Goal: Task Accomplishment & Management: Manage account settings

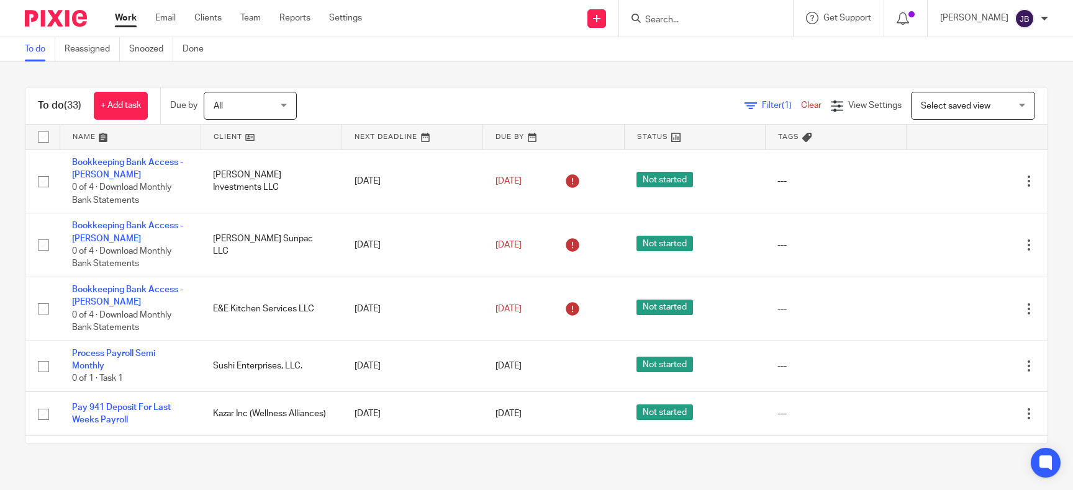
click at [164, 19] on link "Email" at bounding box center [165, 18] width 20 height 12
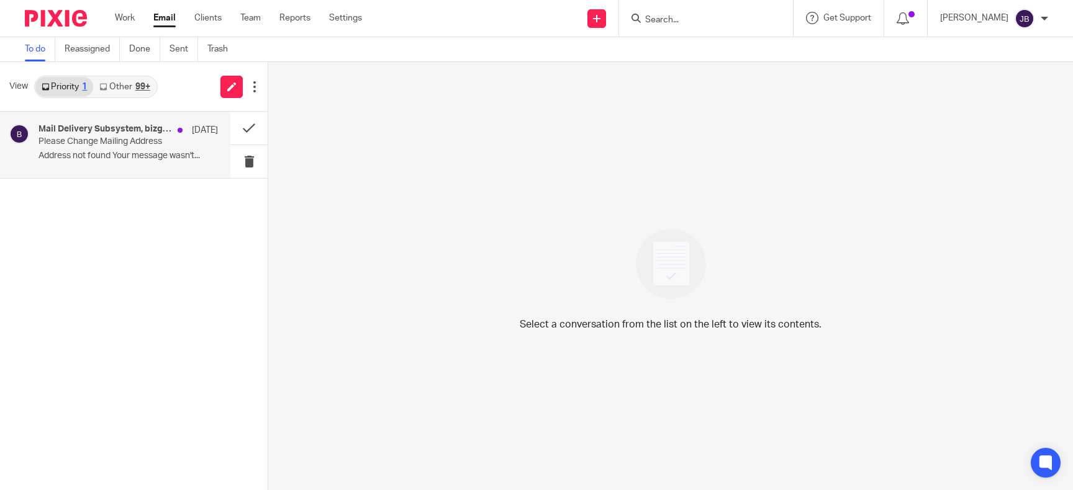
click at [120, 130] on h4 "Mail Delivery Subsystem, bizglobaltax" at bounding box center [104, 129] width 133 height 11
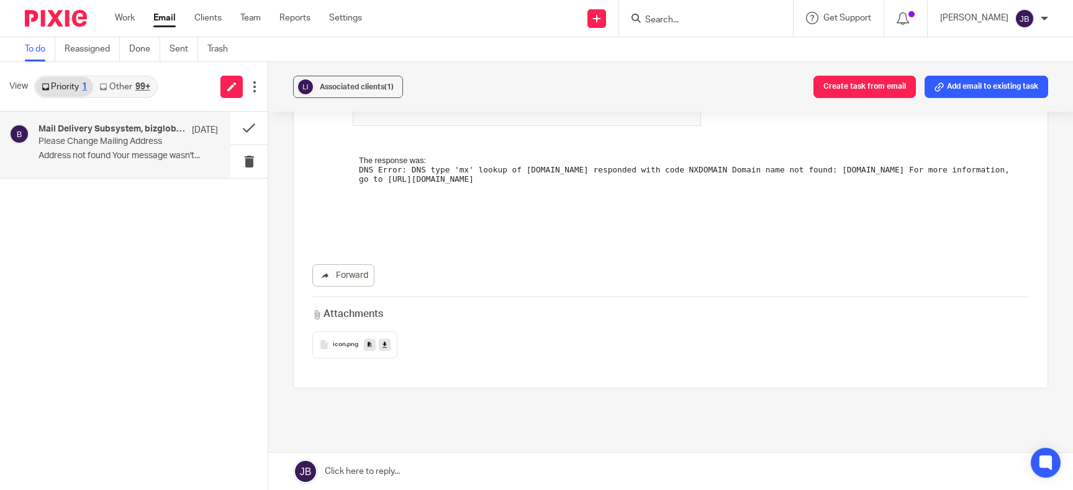
scroll to position [387, 0]
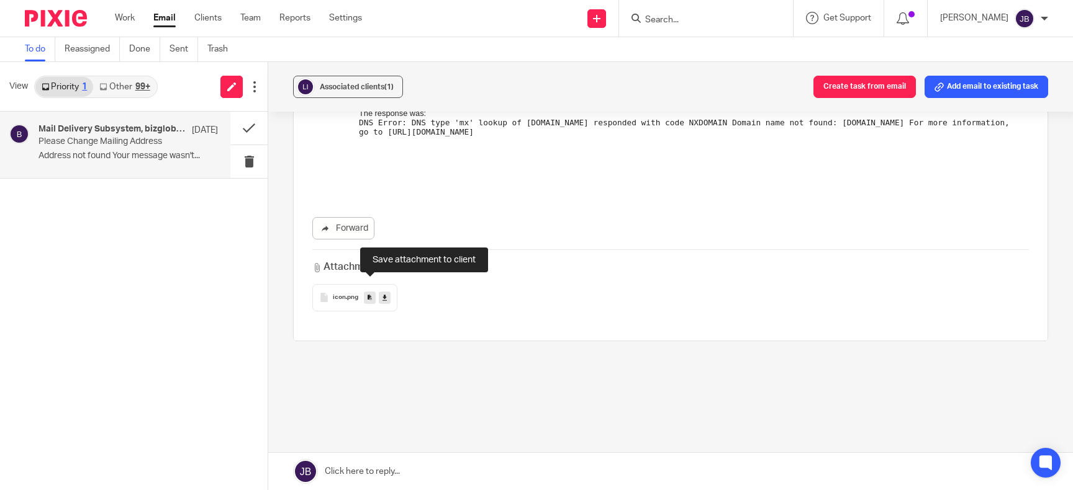
click at [367, 292] on link at bounding box center [370, 298] width 12 height 12
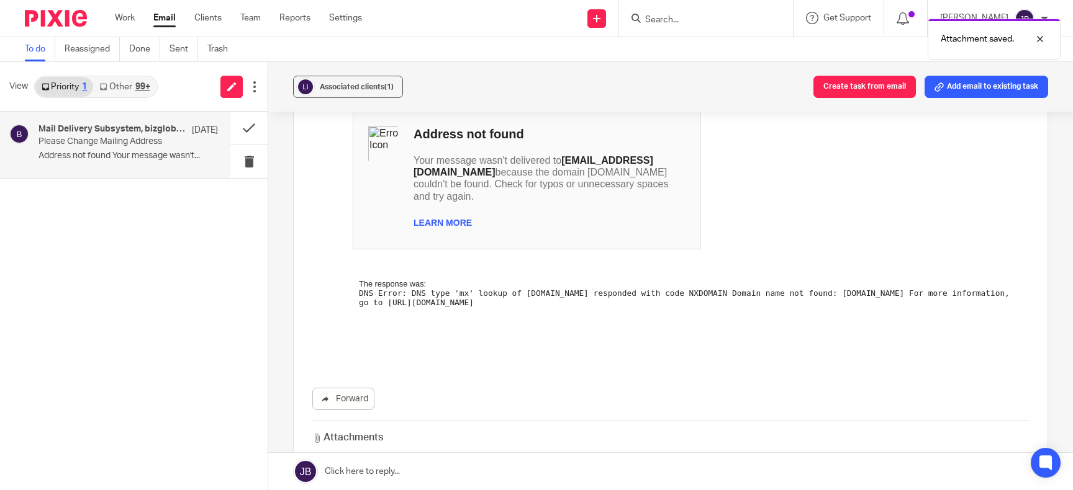
scroll to position [0, 0]
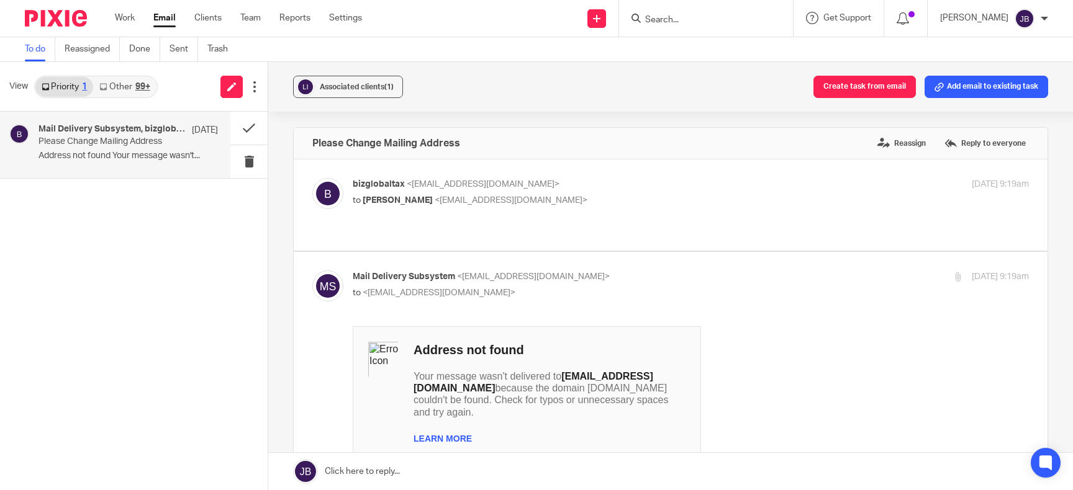
click at [143, 85] on div "99+" at bounding box center [142, 87] width 15 height 9
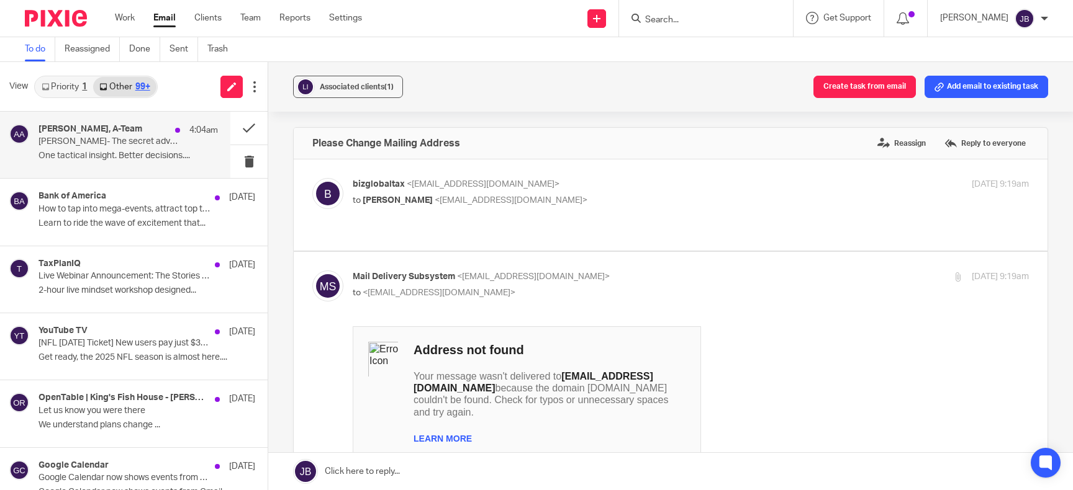
click at [145, 138] on p "Walter- The secret advantage + huge prizes inside" at bounding box center [109, 142] width 143 height 11
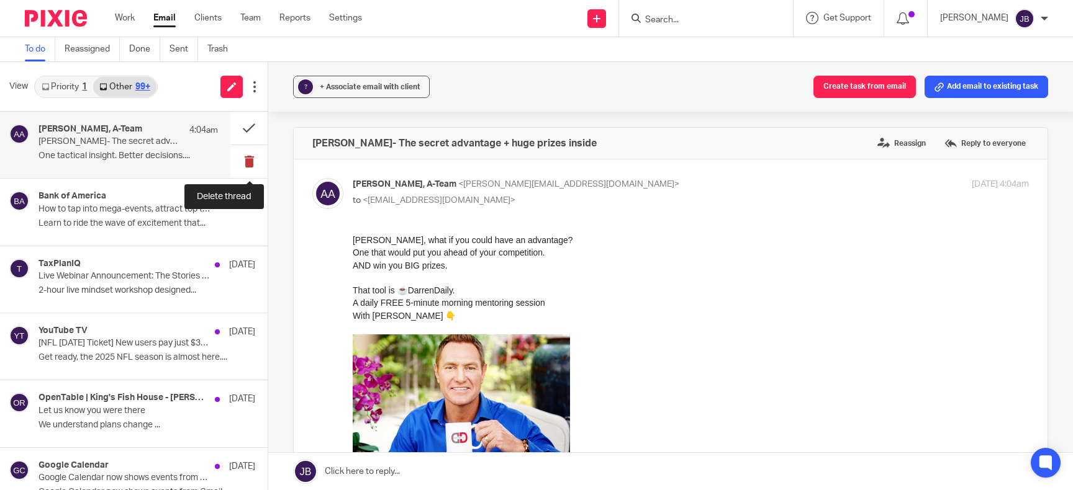
click at [252, 163] on button at bounding box center [248, 161] width 37 height 33
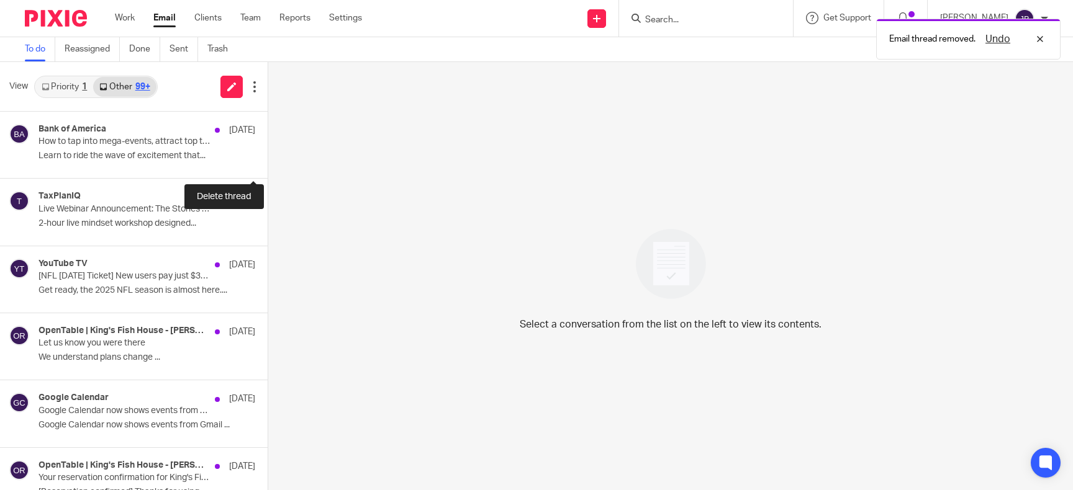
click at [268, 163] on button at bounding box center [273, 161] width 10 height 33
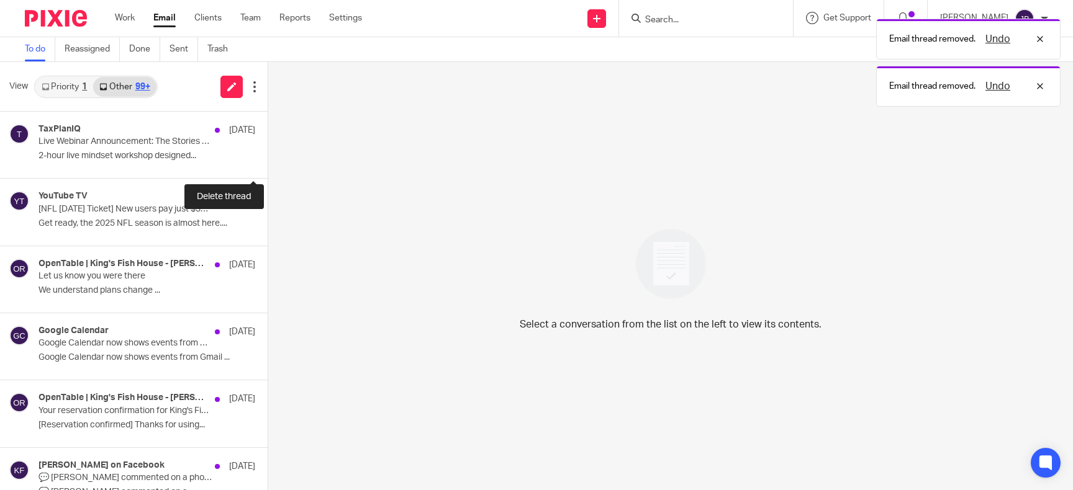
click at [268, 163] on button at bounding box center [273, 161] width 10 height 33
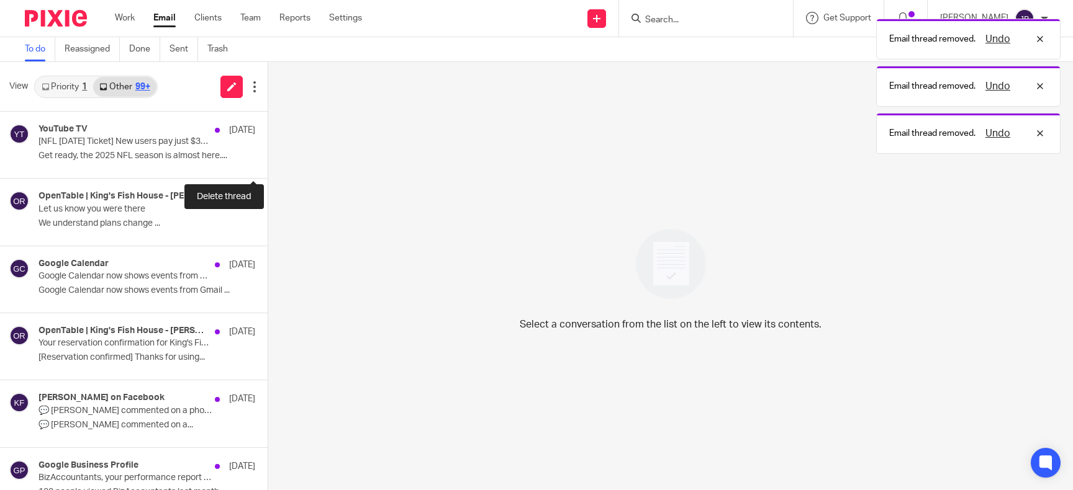
click at [268, 163] on button at bounding box center [273, 161] width 10 height 33
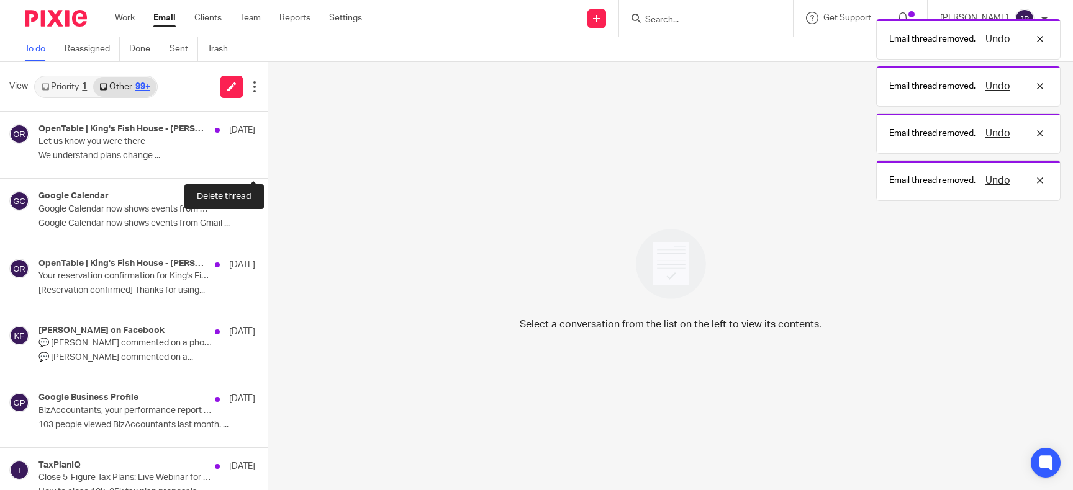
click at [268, 163] on button at bounding box center [273, 161] width 10 height 33
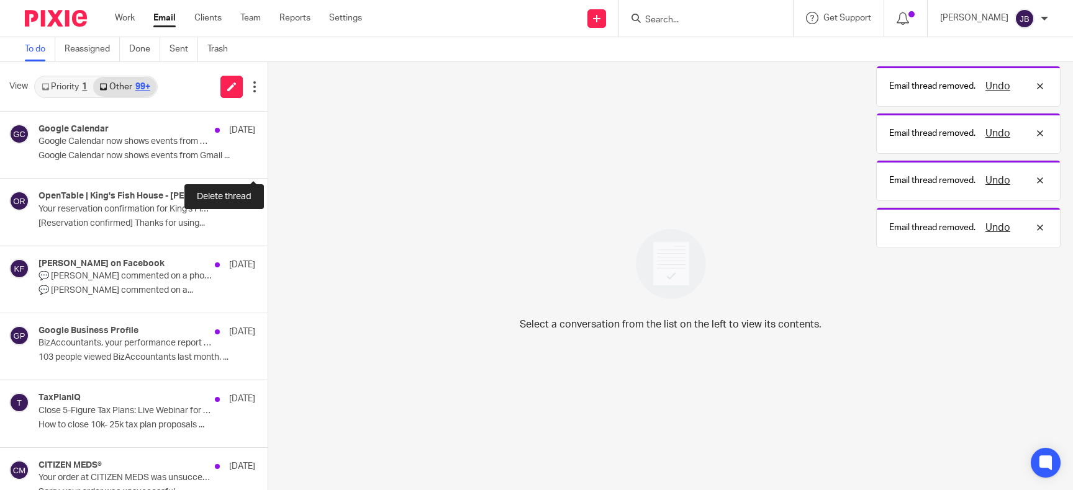
click at [268, 163] on button at bounding box center [273, 161] width 10 height 33
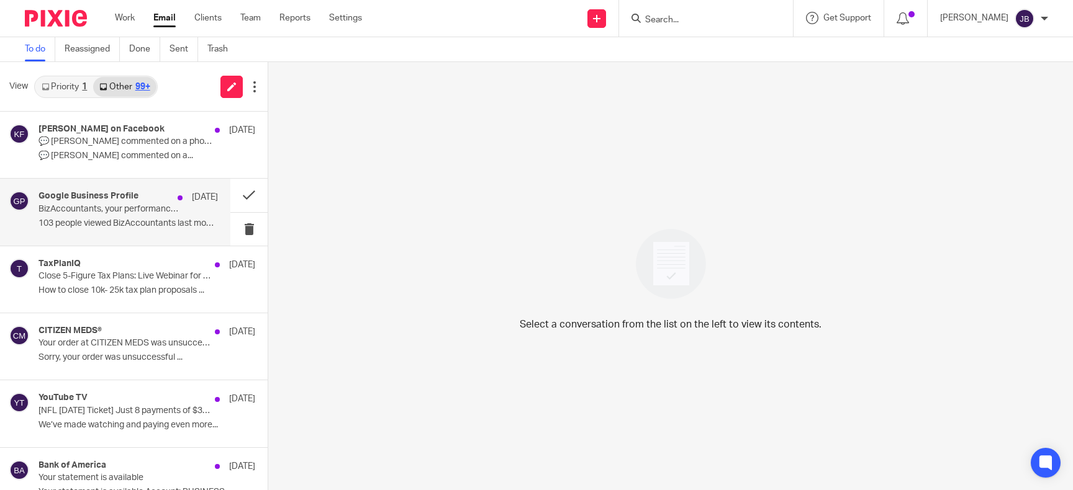
click at [97, 231] on div "Google Business Profile Aug 6 BizAccountants, your performance report for July …" at bounding box center [127, 212] width 179 height 42
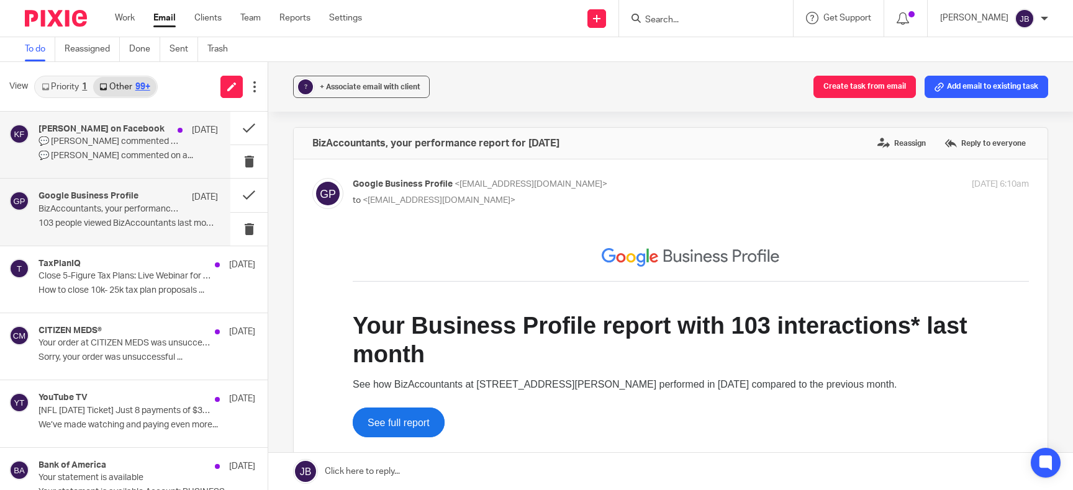
click at [108, 149] on div "Kirsten on Facebook Aug 7 💬 Kirsten M Stocker Green commented on a photo 💬 Kirs…" at bounding box center [127, 145] width 179 height 42
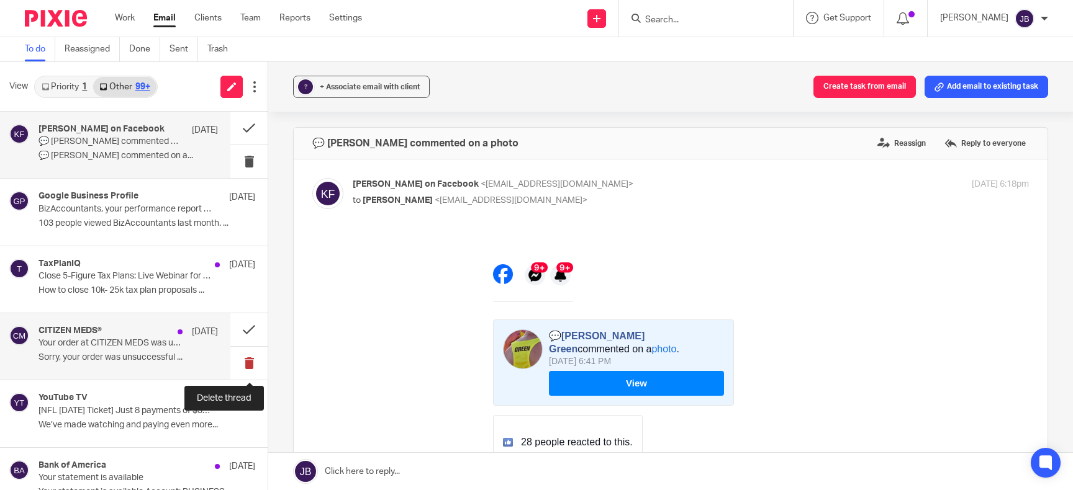
click at [249, 362] on button at bounding box center [248, 363] width 37 height 33
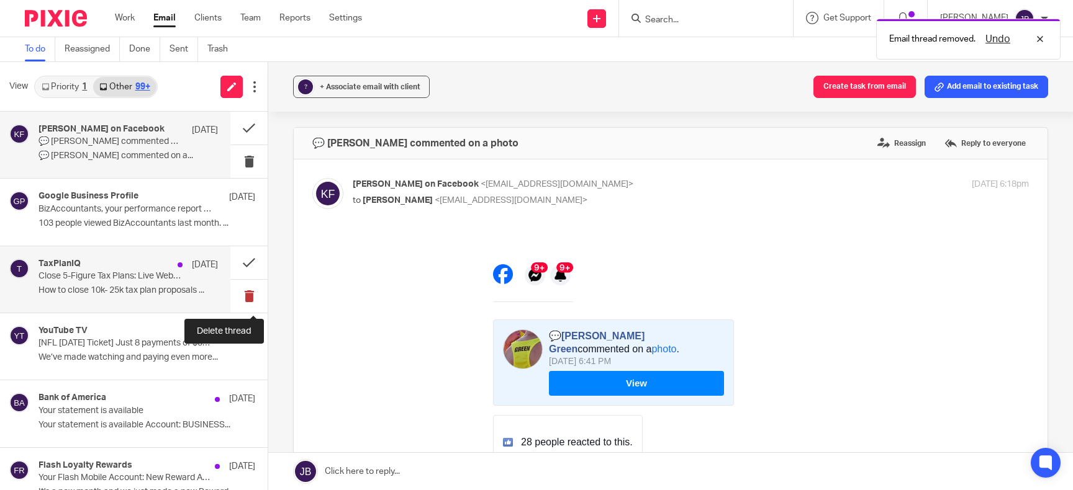
click at [249, 297] on button at bounding box center [248, 296] width 37 height 33
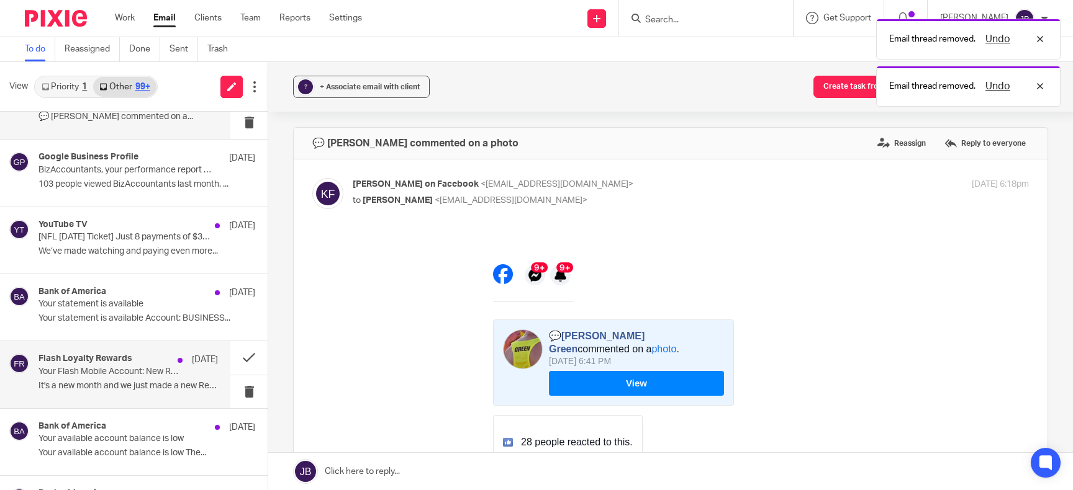
scroll to position [56, 0]
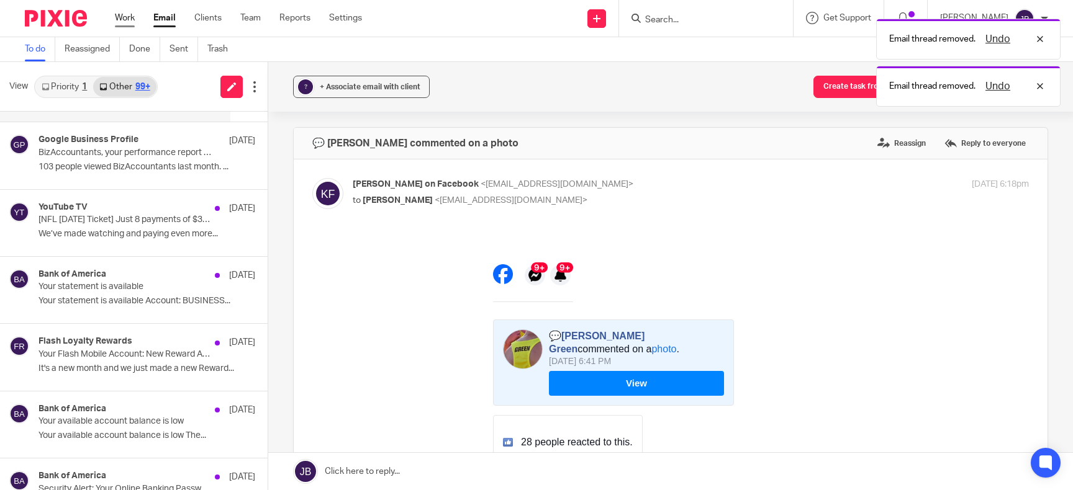
click at [124, 16] on link "Work" at bounding box center [125, 18] width 20 height 12
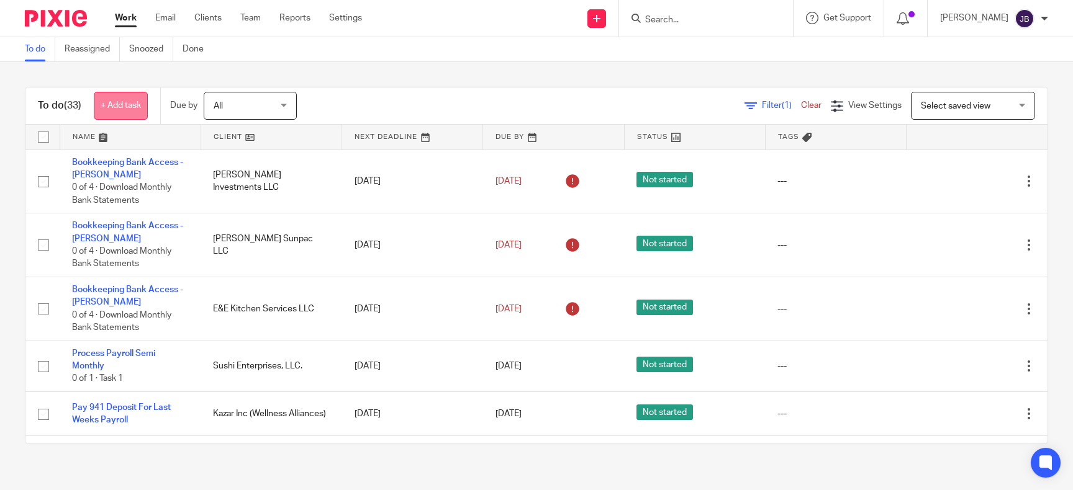
click at [133, 103] on link "+ Add task" at bounding box center [121, 106] width 54 height 28
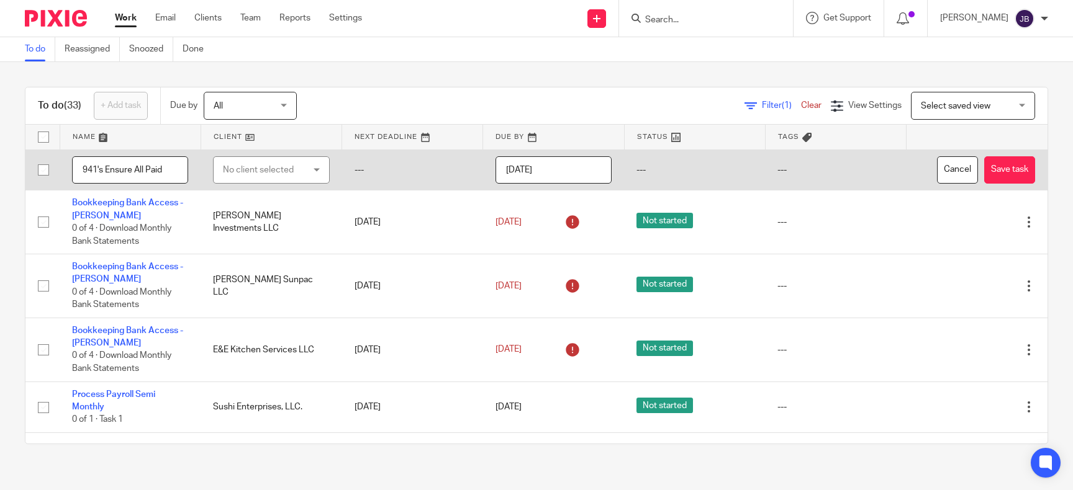
type input "941's Ensure All Paid"
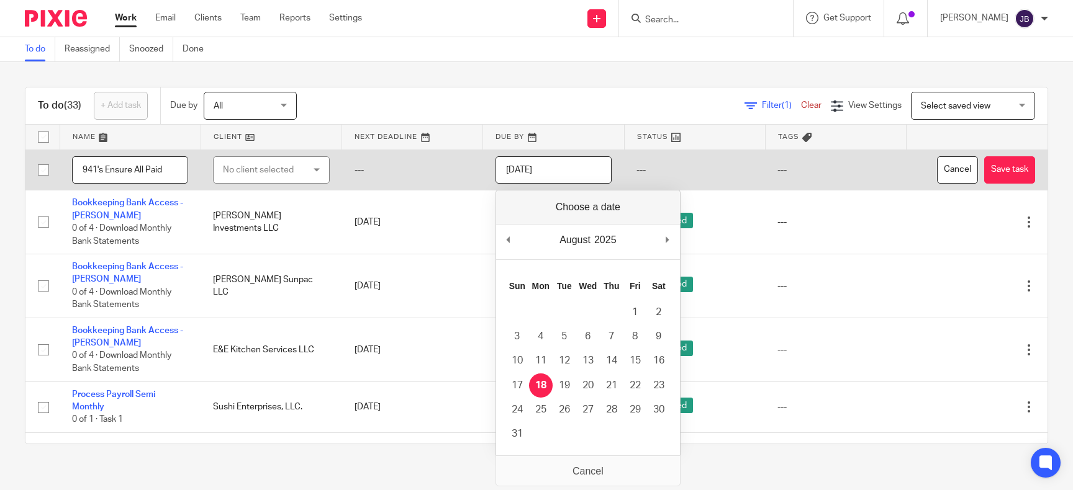
click at [577, 172] on input "[DATE]" at bounding box center [553, 170] width 116 height 28
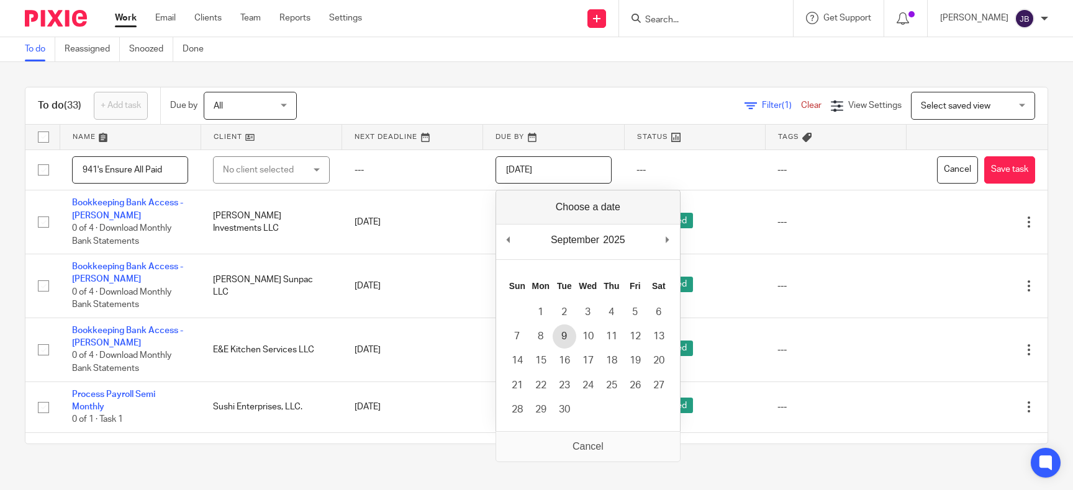
type input "2025-09-09"
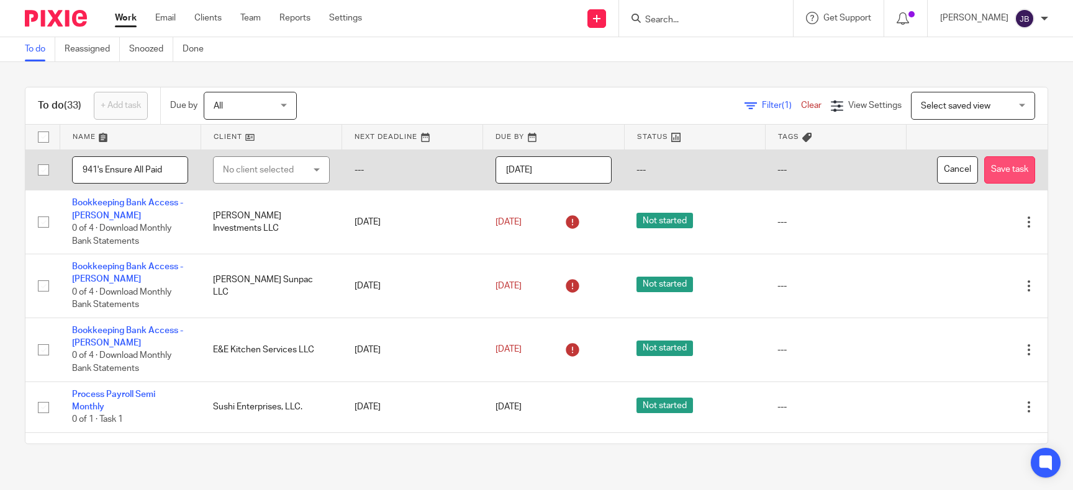
click at [1020, 164] on button "Save task" at bounding box center [1009, 170] width 51 height 28
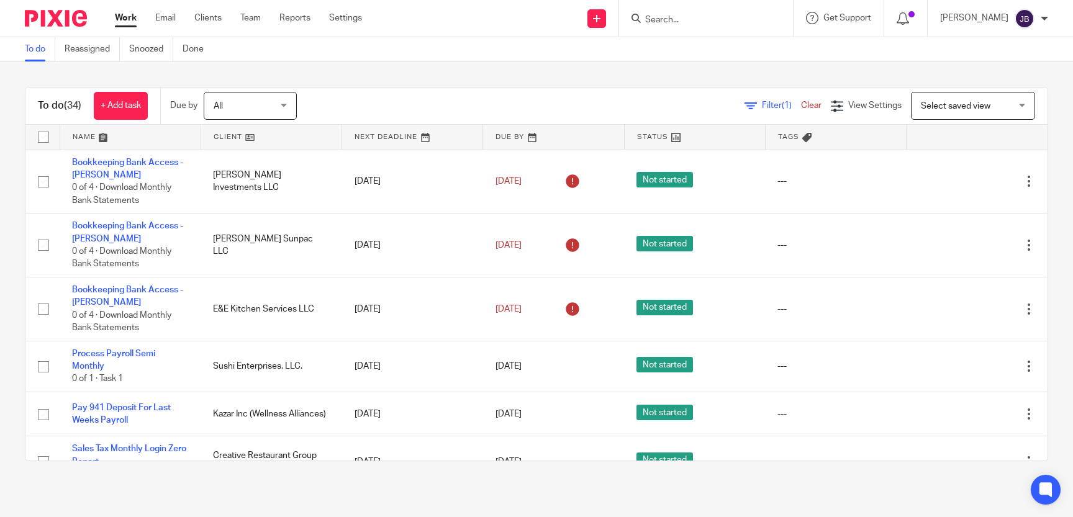
click at [533, 22] on input "Search" at bounding box center [700, 20] width 112 height 11
click at [533, 20] on input "Search" at bounding box center [700, 20] width 112 height 11
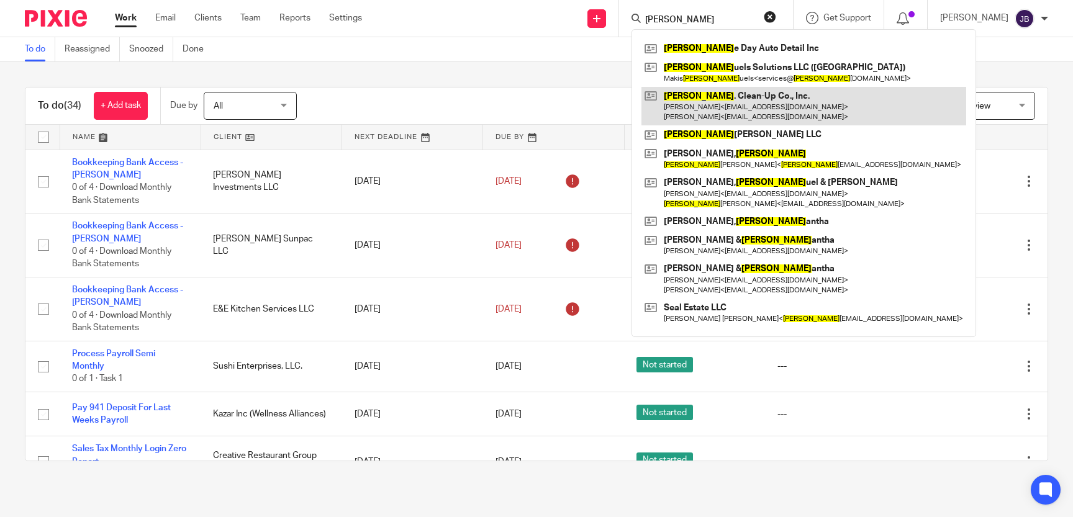
type input "sam"
click at [533, 104] on link at bounding box center [803, 106] width 325 height 38
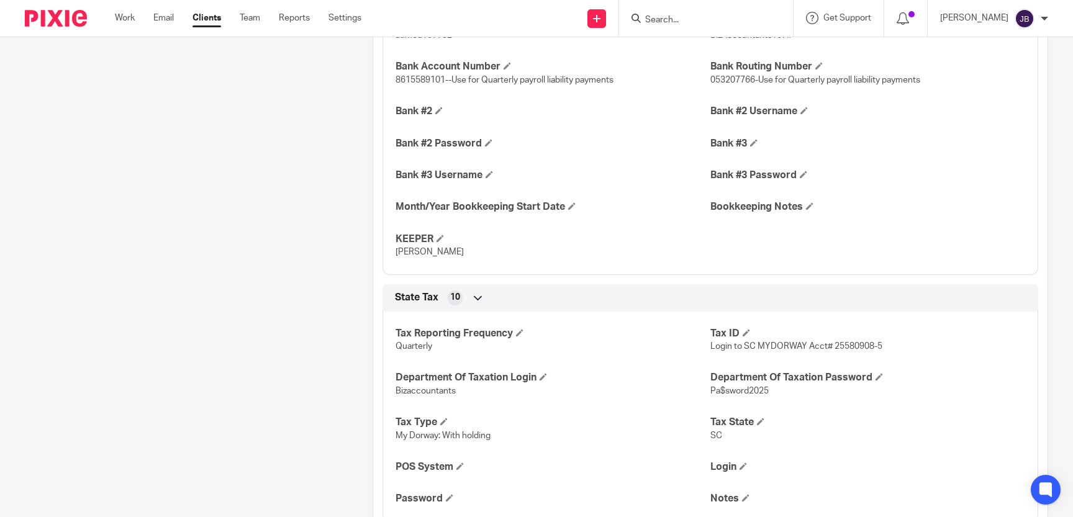
scroll to position [1652, 0]
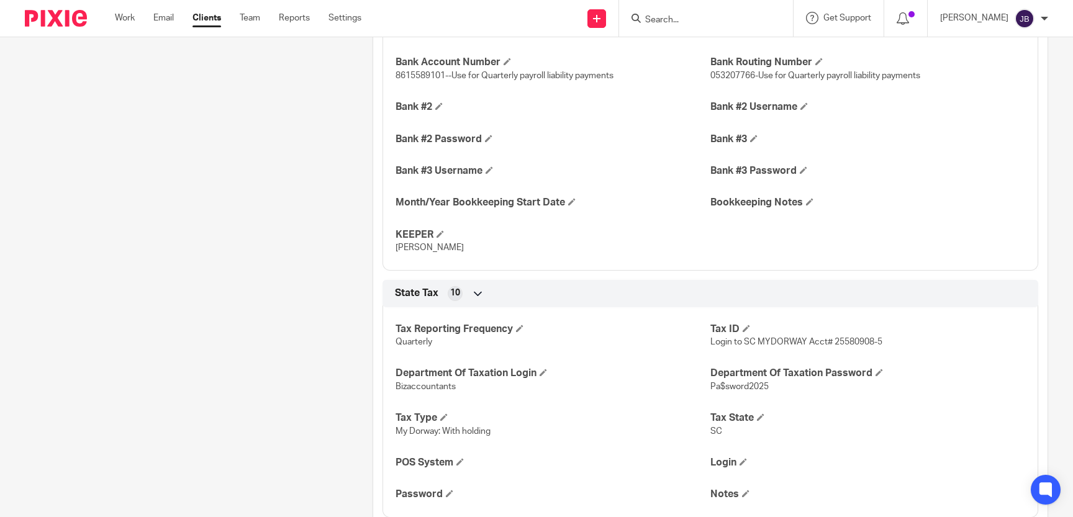
click at [755, 15] on input "Search" at bounding box center [700, 20] width 112 height 11
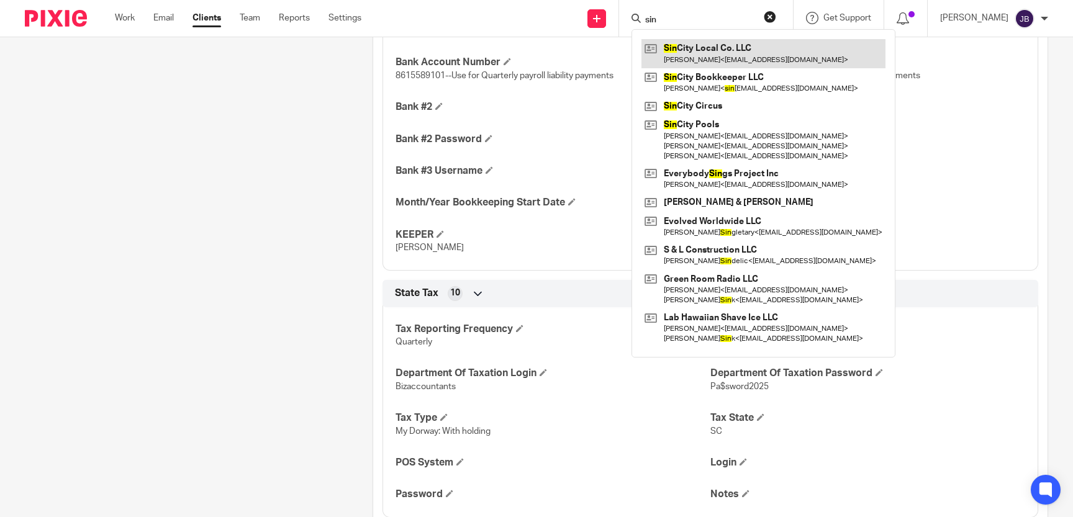
type input "sin"
click at [808, 48] on link at bounding box center [763, 53] width 244 height 29
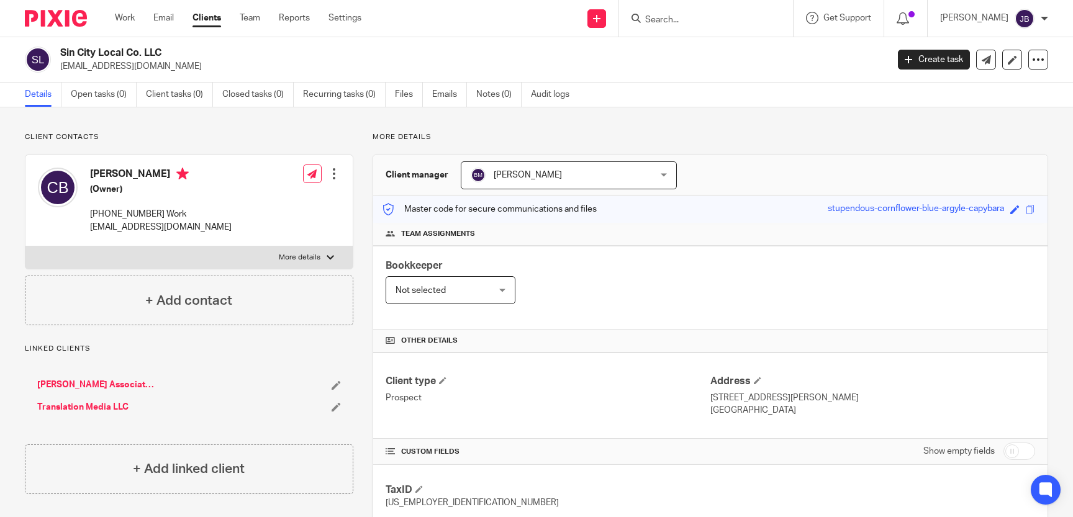
click at [776, 21] on form at bounding box center [710, 19] width 132 height 16
click at [740, 16] on input "Search" at bounding box center [700, 20] width 112 height 11
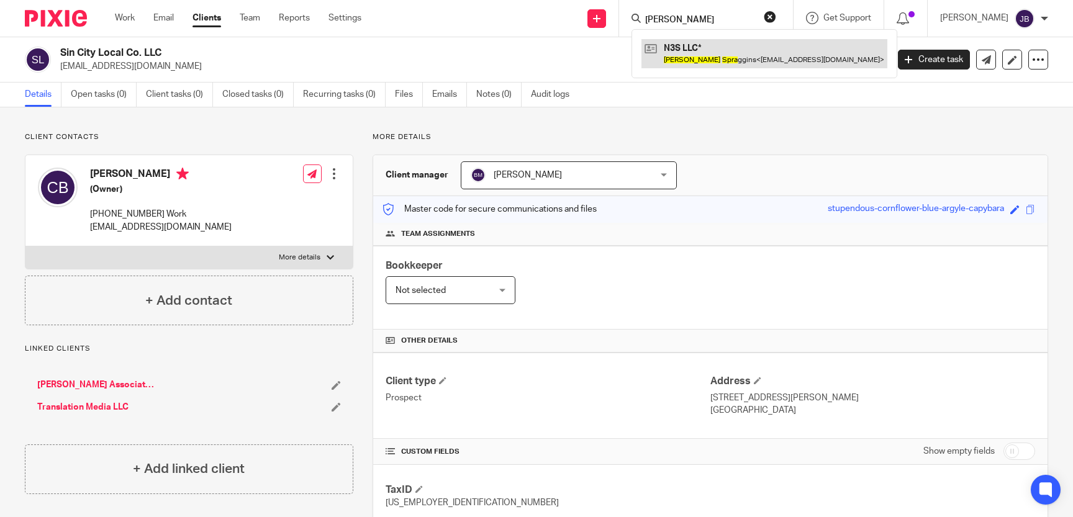
type input "gloria spra"
click at [816, 55] on link at bounding box center [764, 53] width 246 height 29
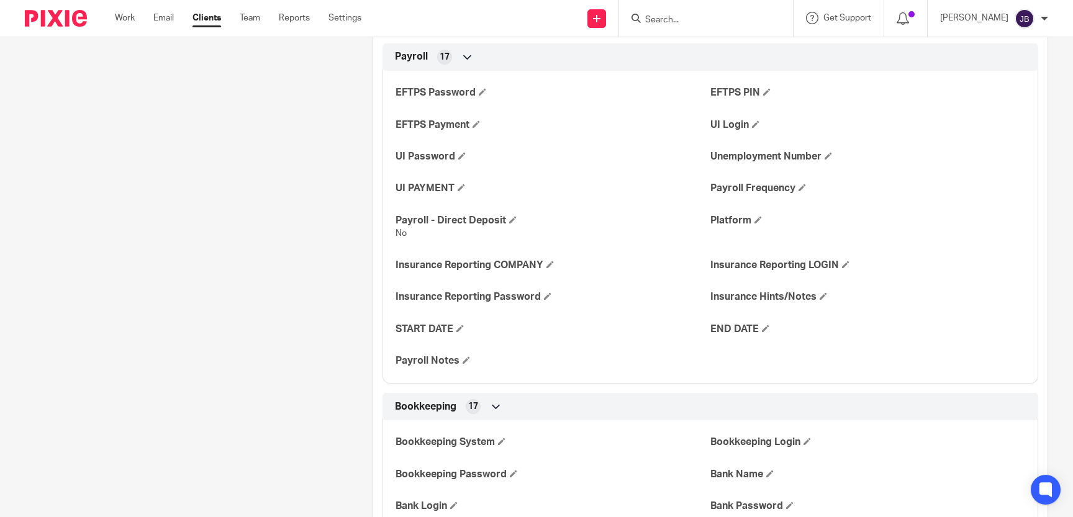
scroll to position [683, 0]
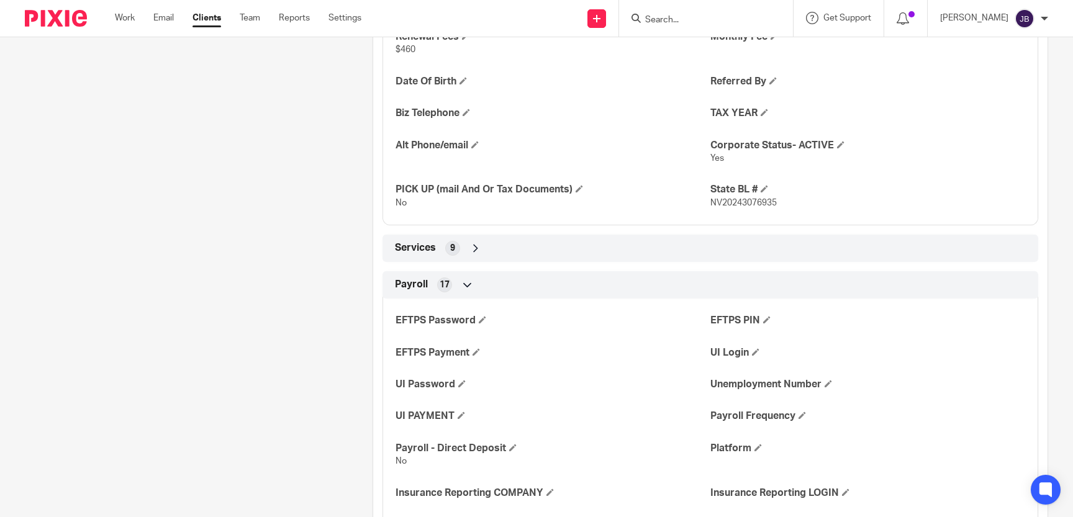
click at [843, 242] on div "Services 9" at bounding box center [710, 248] width 637 height 21
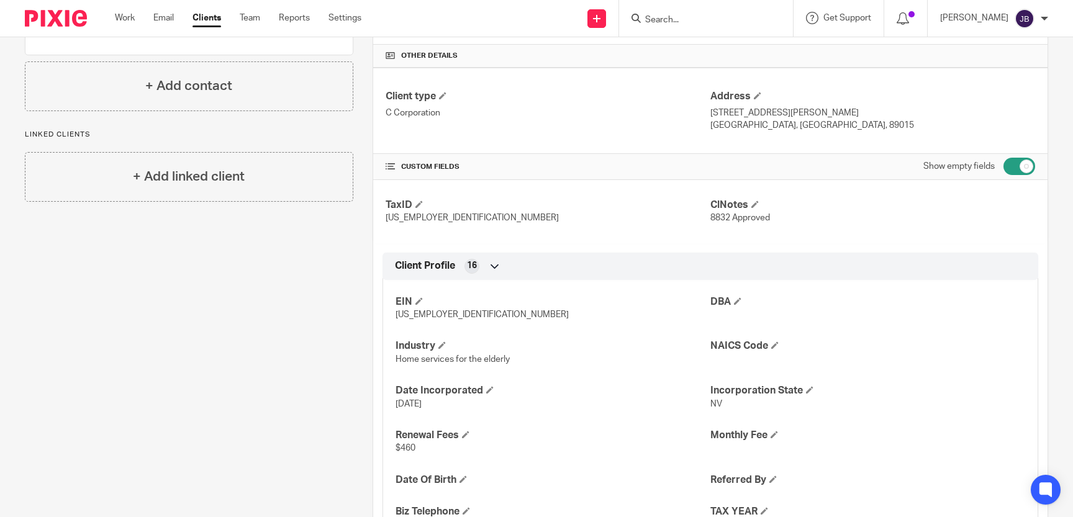
scroll to position [0, 0]
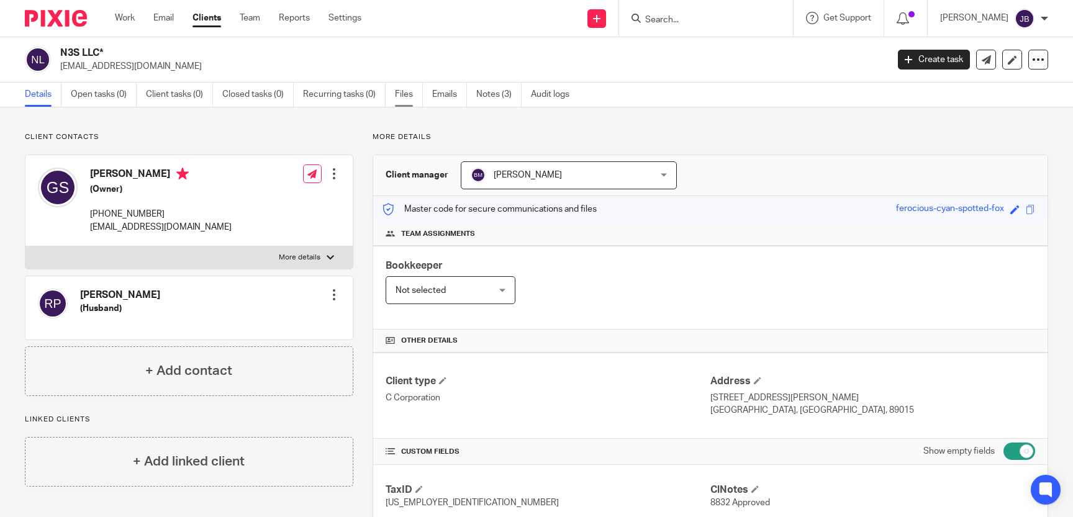
click at [407, 92] on link "Files" at bounding box center [409, 95] width 28 height 24
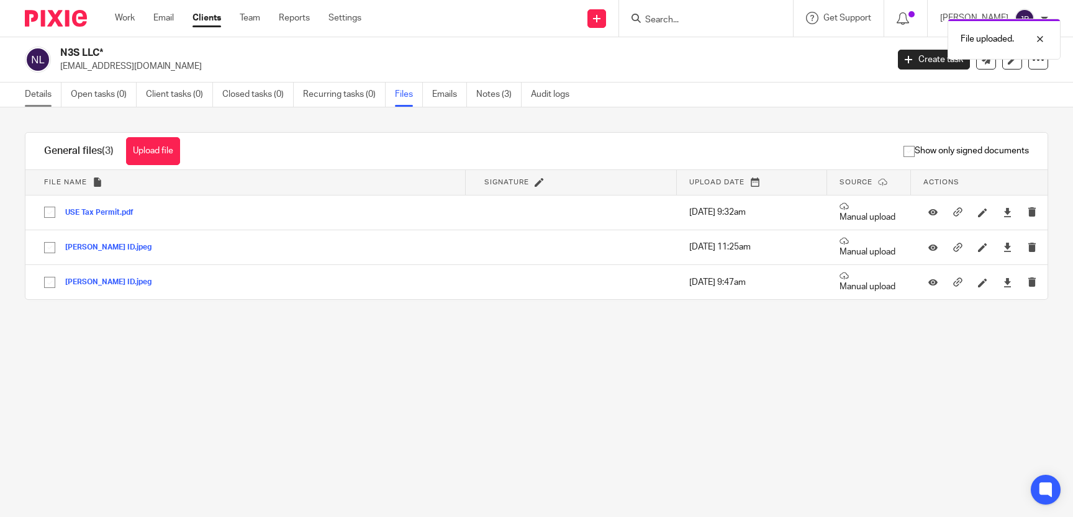
click at [42, 94] on link "Details" at bounding box center [43, 95] width 37 height 24
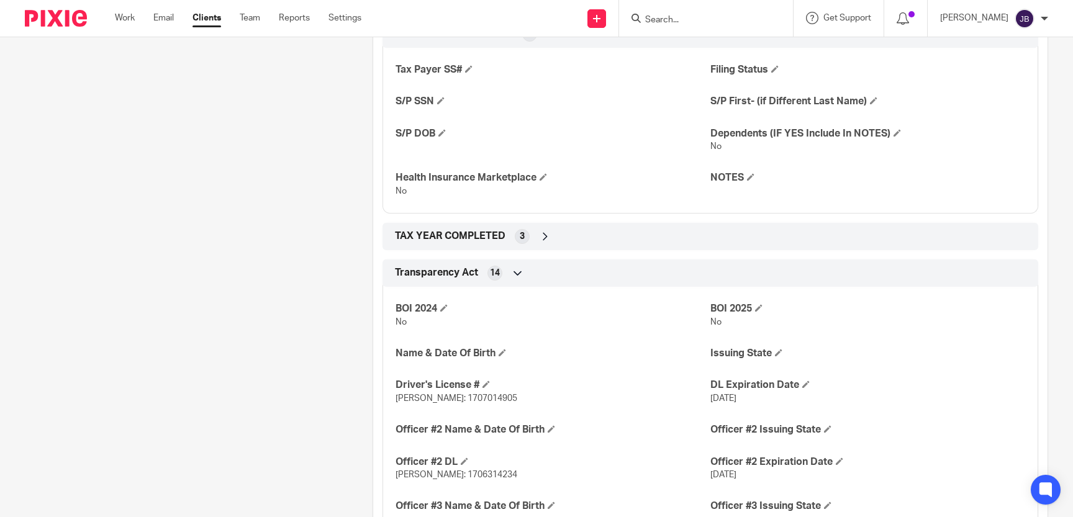
scroll to position [1766, 0]
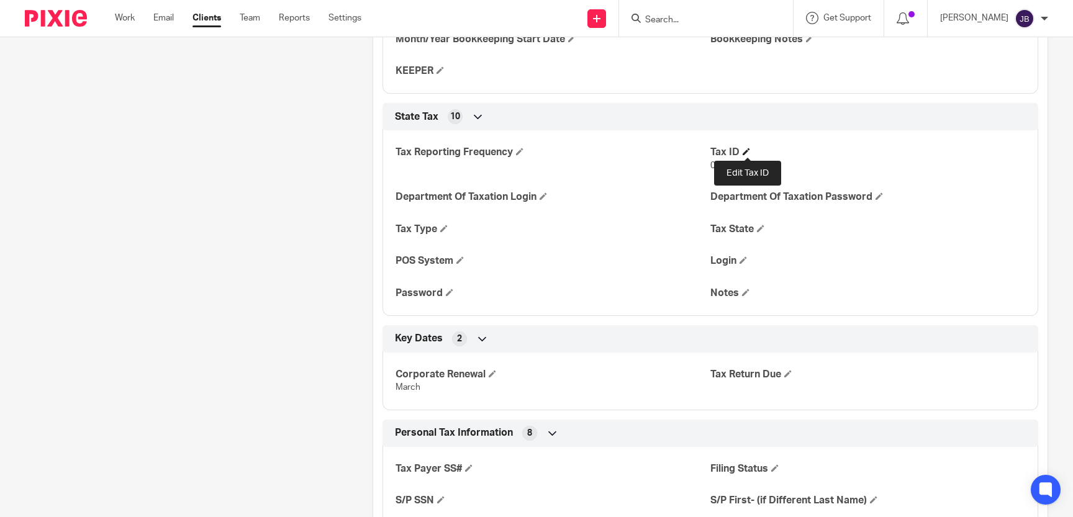
click at [744, 148] on span at bounding box center [745, 151] width 7 height 7
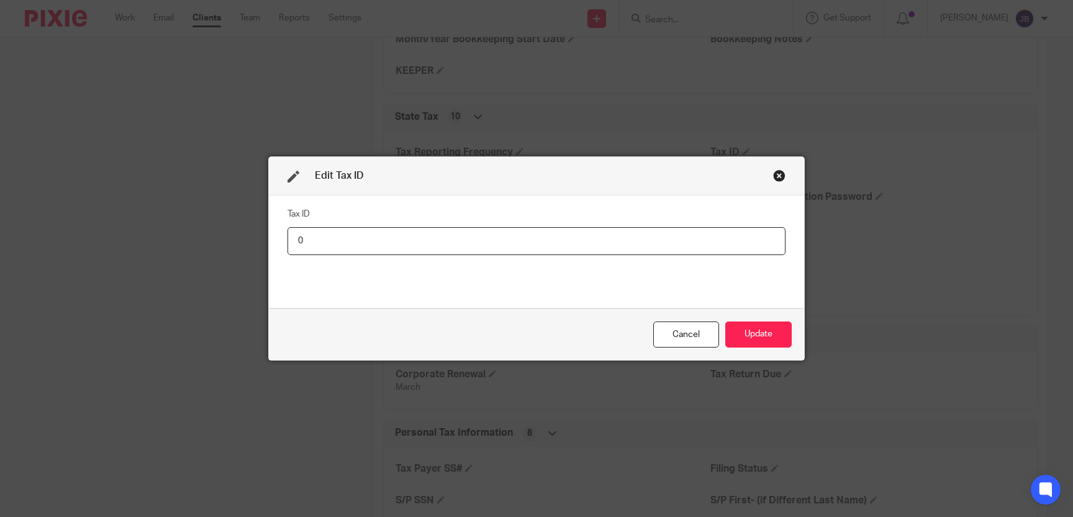
click at [335, 240] on input "0" at bounding box center [536, 241] width 498 height 28
drag, startPoint x: 335, startPoint y: 240, endPoint x: 208, endPoint y: 231, distance: 127.5
click at [287, 231] on input "0" at bounding box center [536, 241] width 498 height 28
click at [326, 243] on input "USE-))))3624-9854" at bounding box center [536, 241] width 498 height 28
type input "USE-0000-3624-9854"
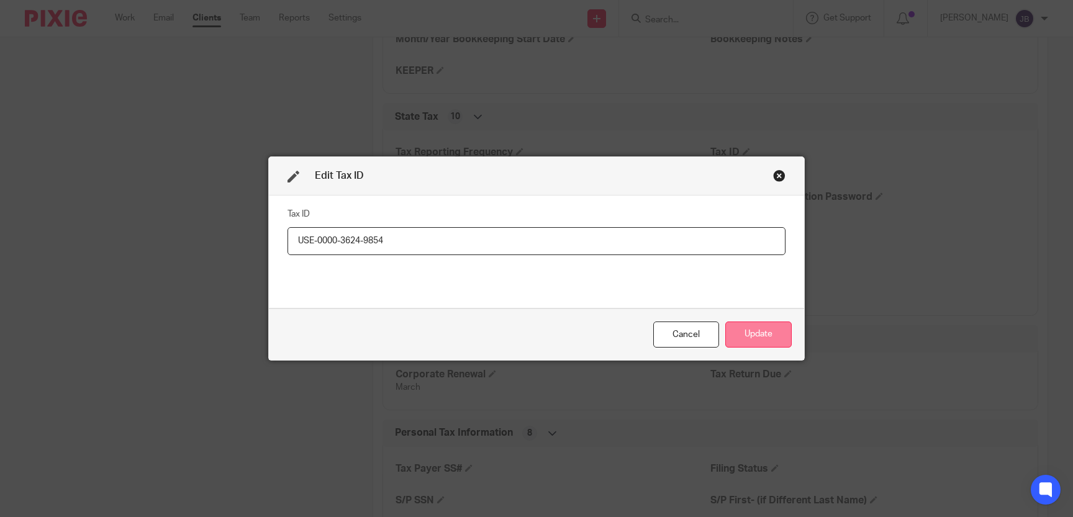
click at [739, 335] on button "Update" at bounding box center [758, 335] width 66 height 27
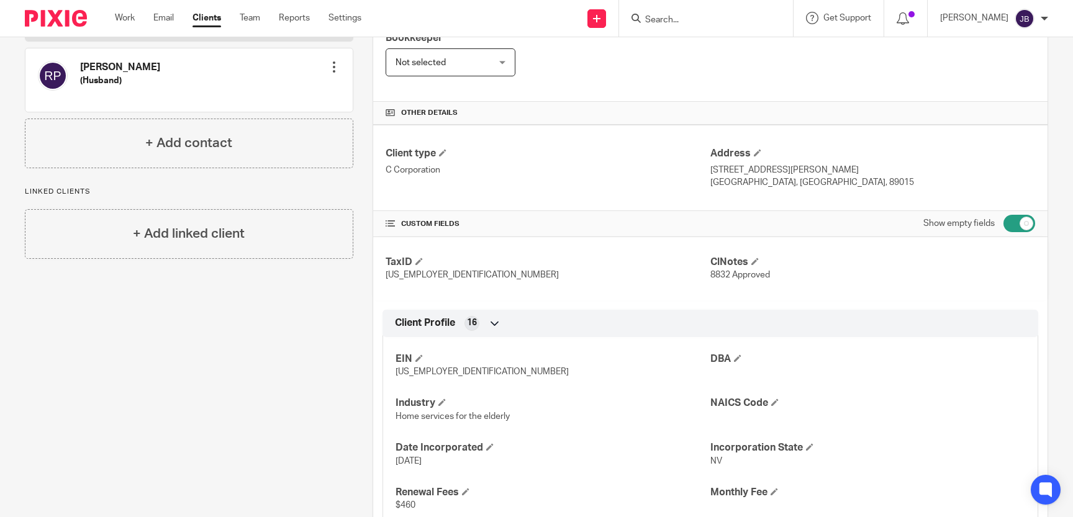
scroll to position [0, 0]
